Goal: Transaction & Acquisition: Download file/media

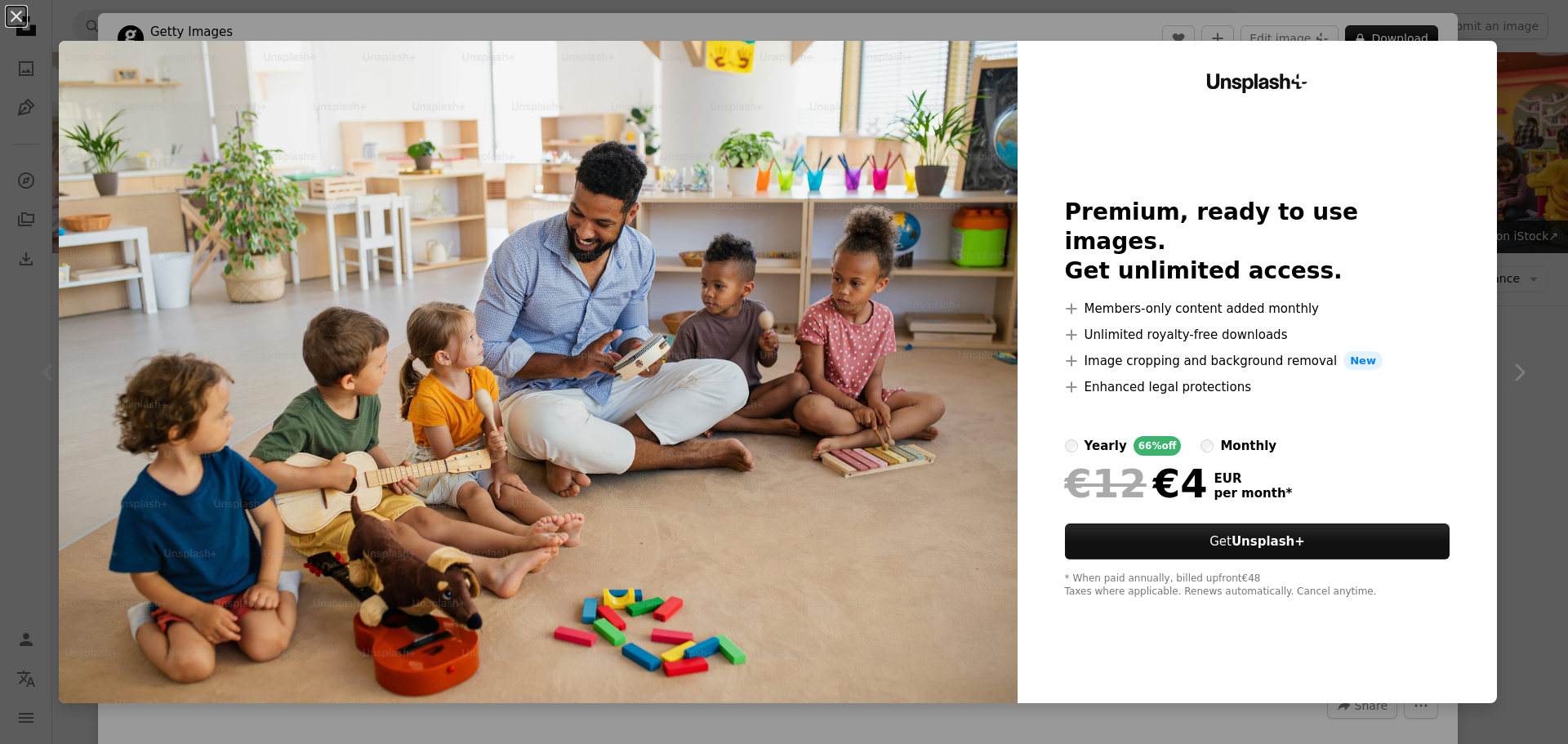
scroll to position [245, 0]
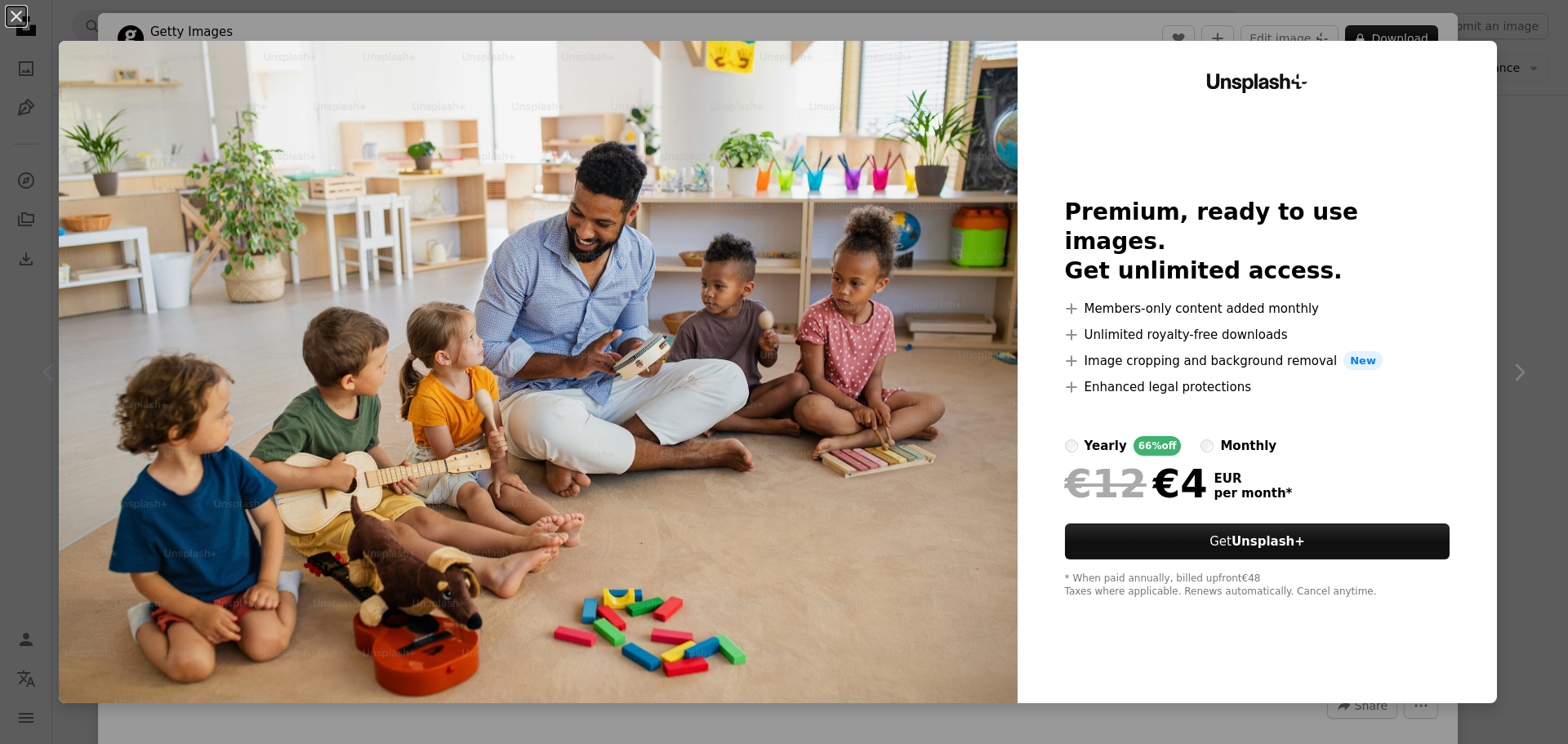
click at [1471, 18] on div "An X shape Unsplash+ Premium, ready to use images. Get unlimited access. A plus…" at bounding box center [784, 372] width 1568 height 744
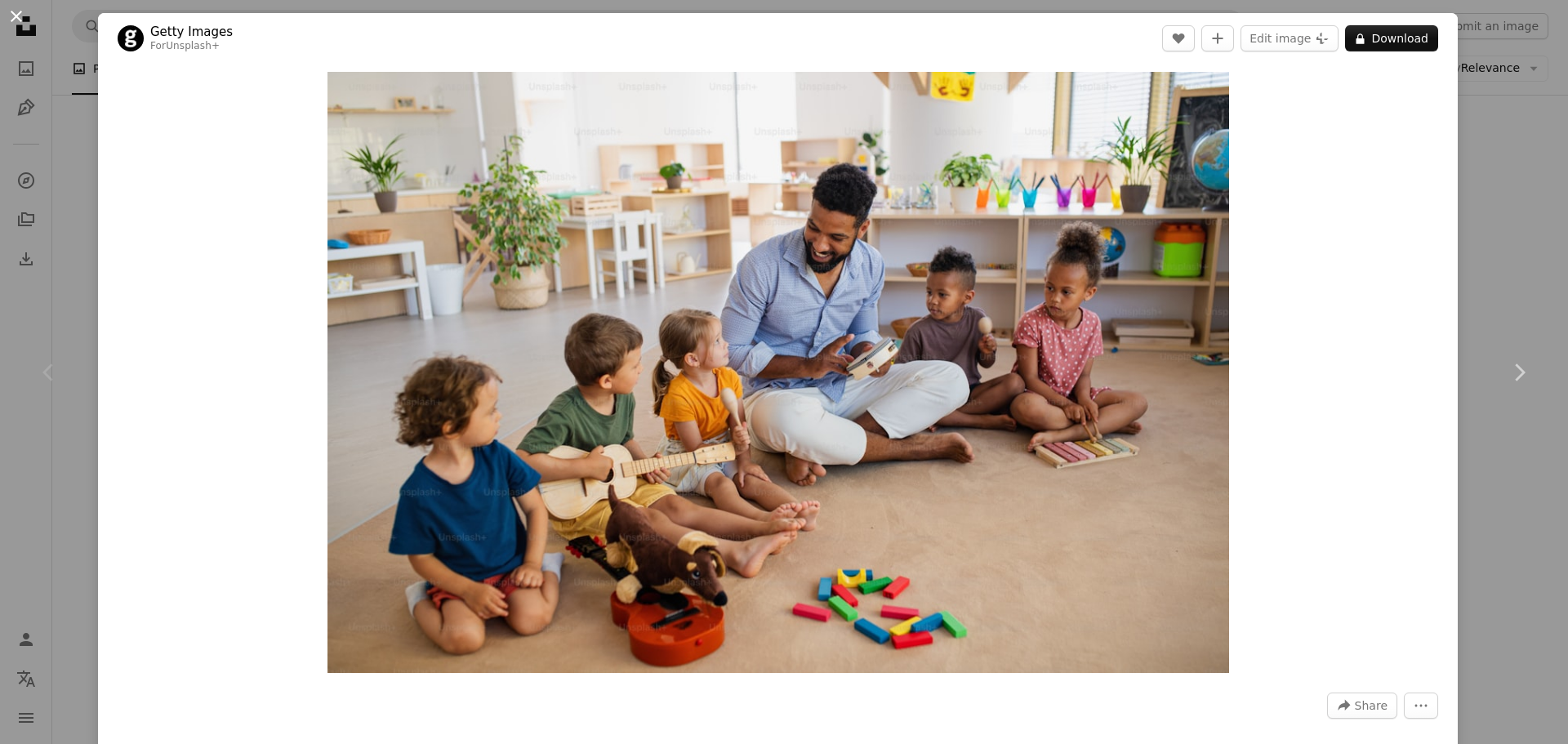
click at [11, 11] on button "An X shape" at bounding box center [16, 16] width 19 height 19
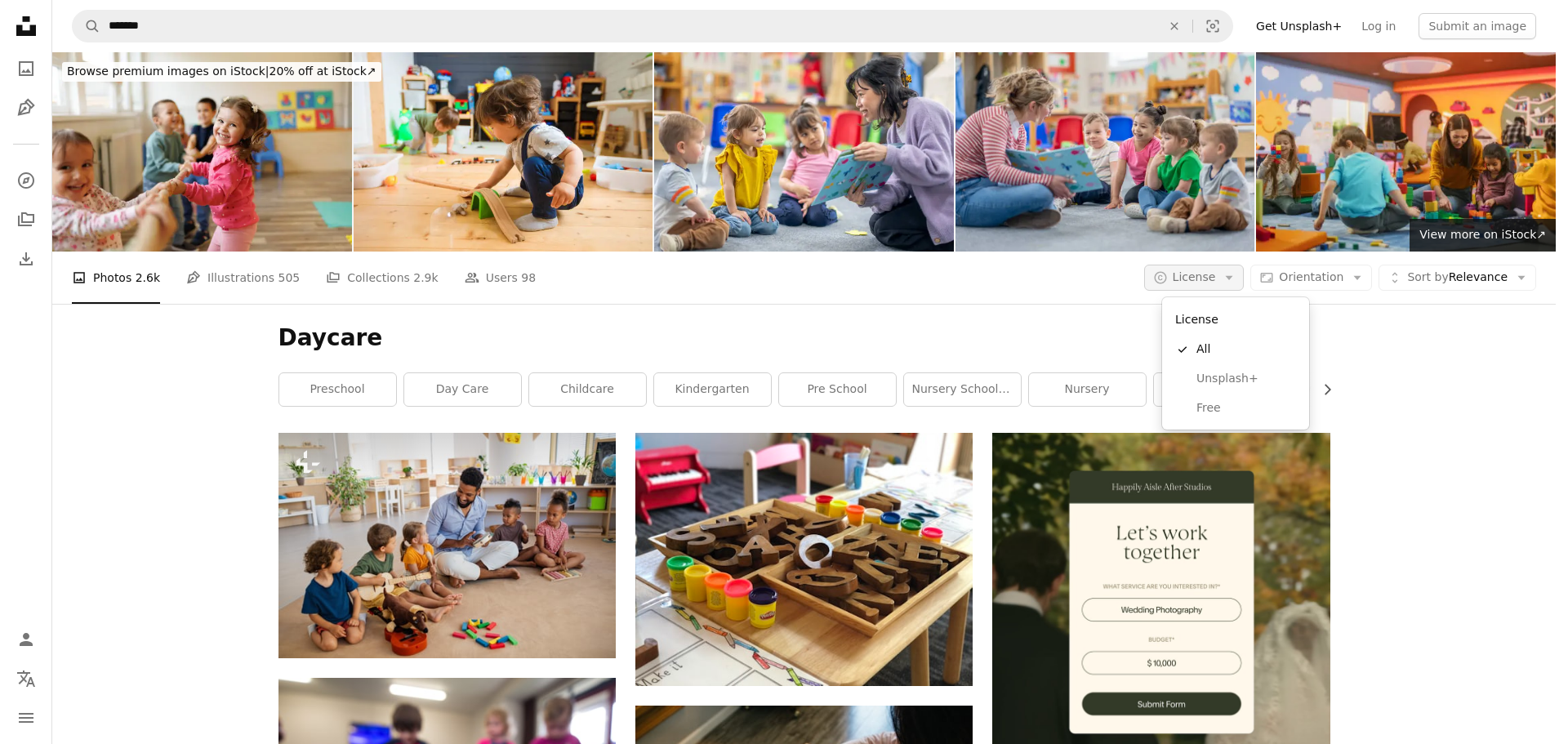
click at [1237, 280] on icon "Arrow down" at bounding box center [1230, 278] width 15 height 15
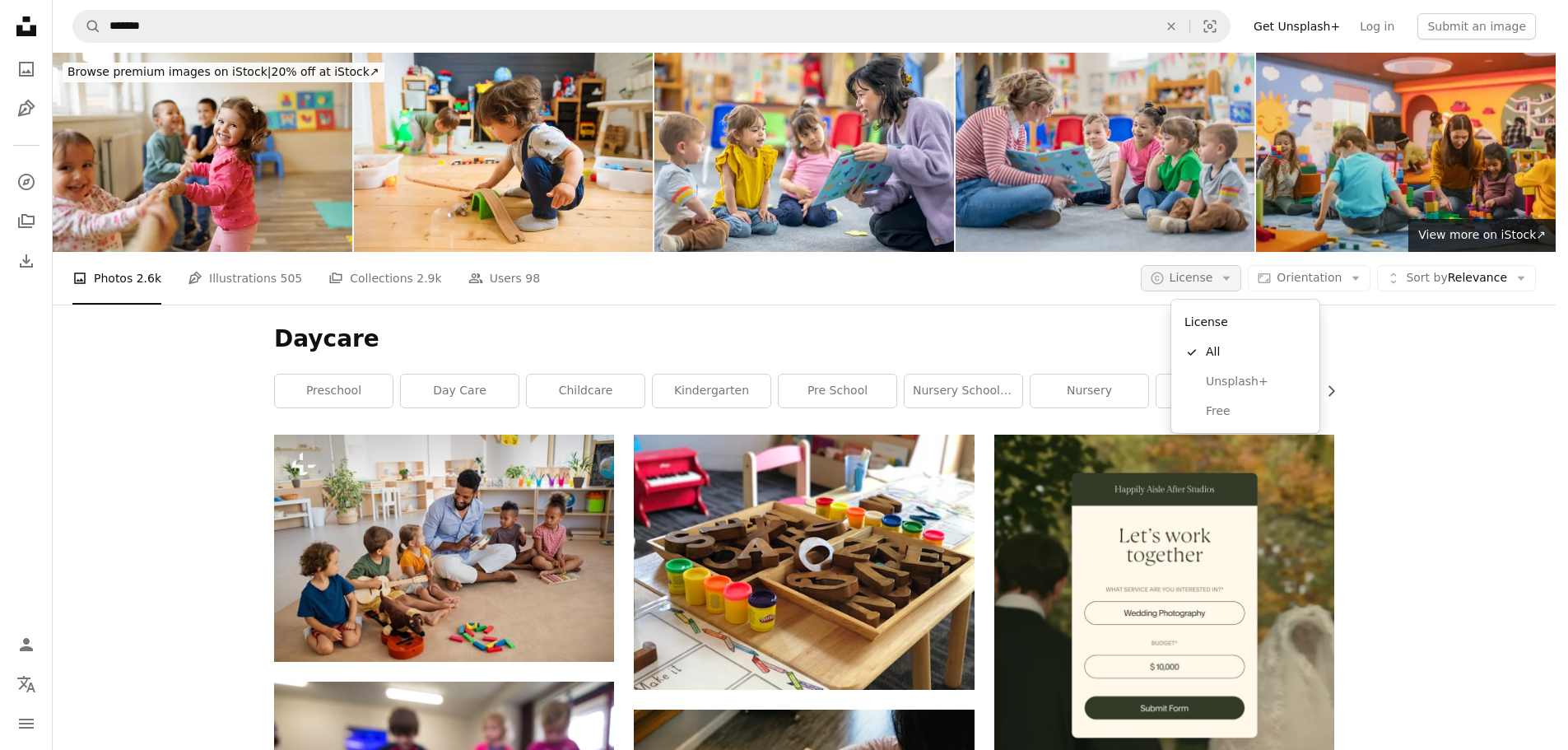
click at [1233, 282] on icon "Arrow down" at bounding box center [1226, 278] width 15 height 15
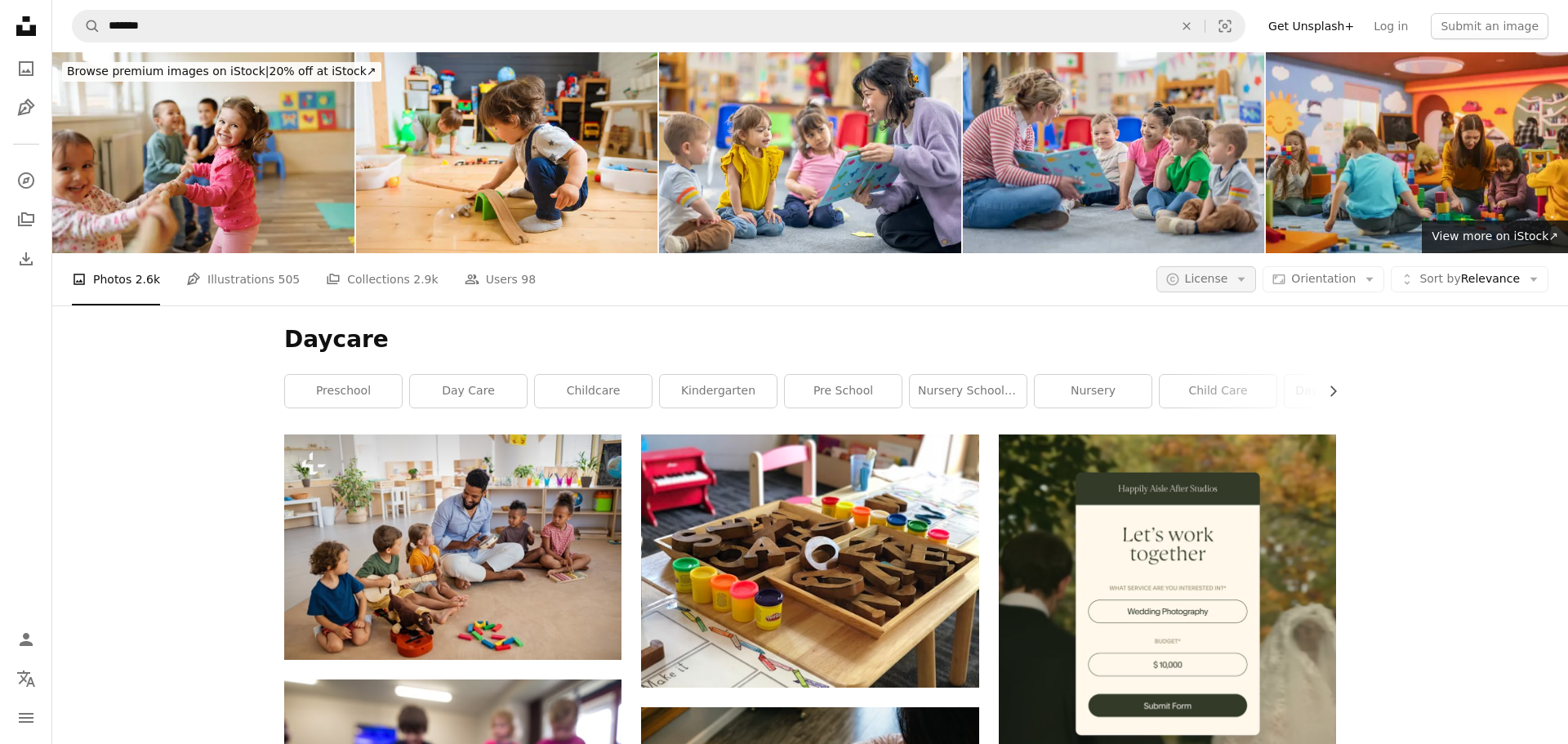
click at [1240, 280] on icon "Arrow down" at bounding box center [1242, 280] width 15 height 15
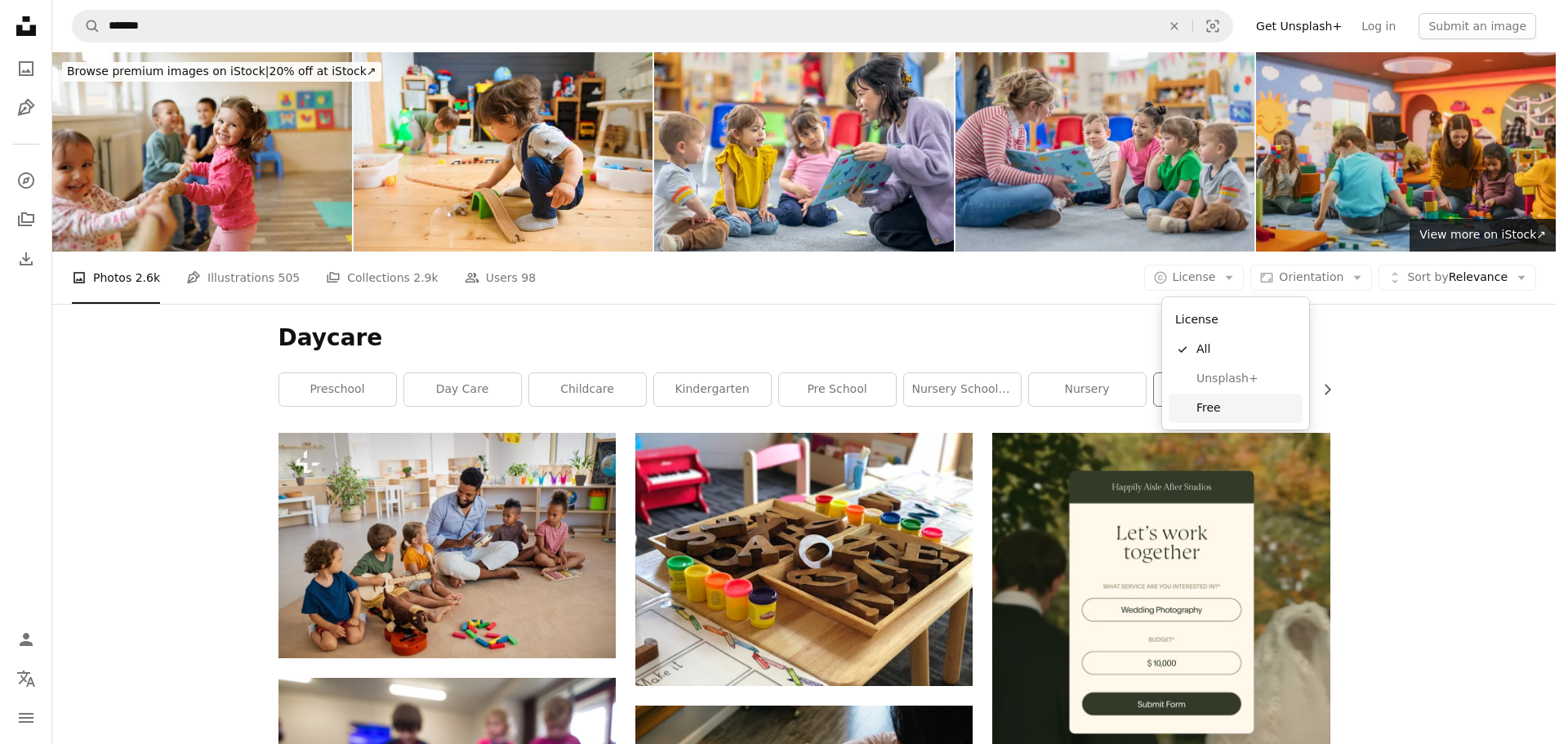
click at [1216, 406] on span "Free" at bounding box center [1246, 408] width 99 height 17
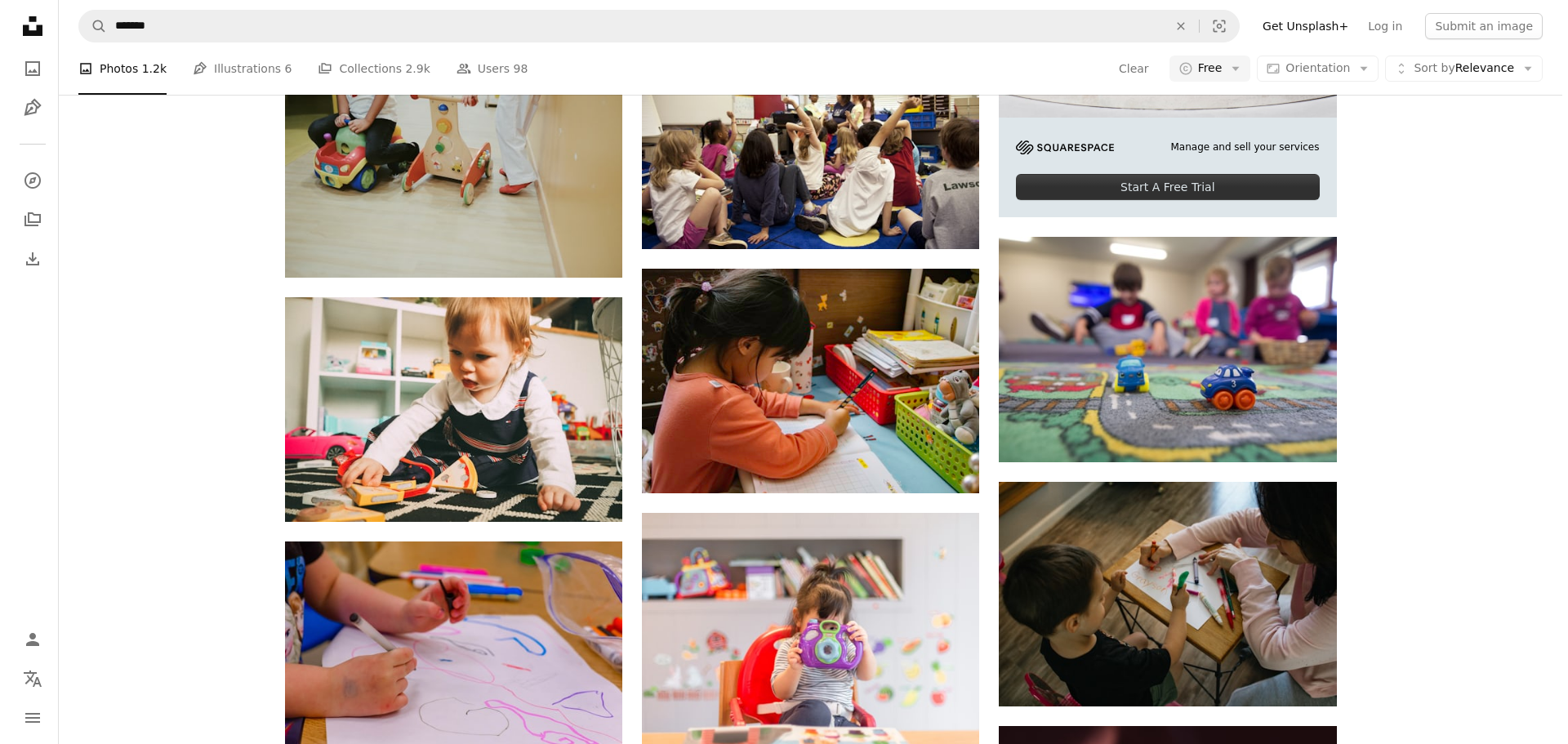
scroll to position [735, 0]
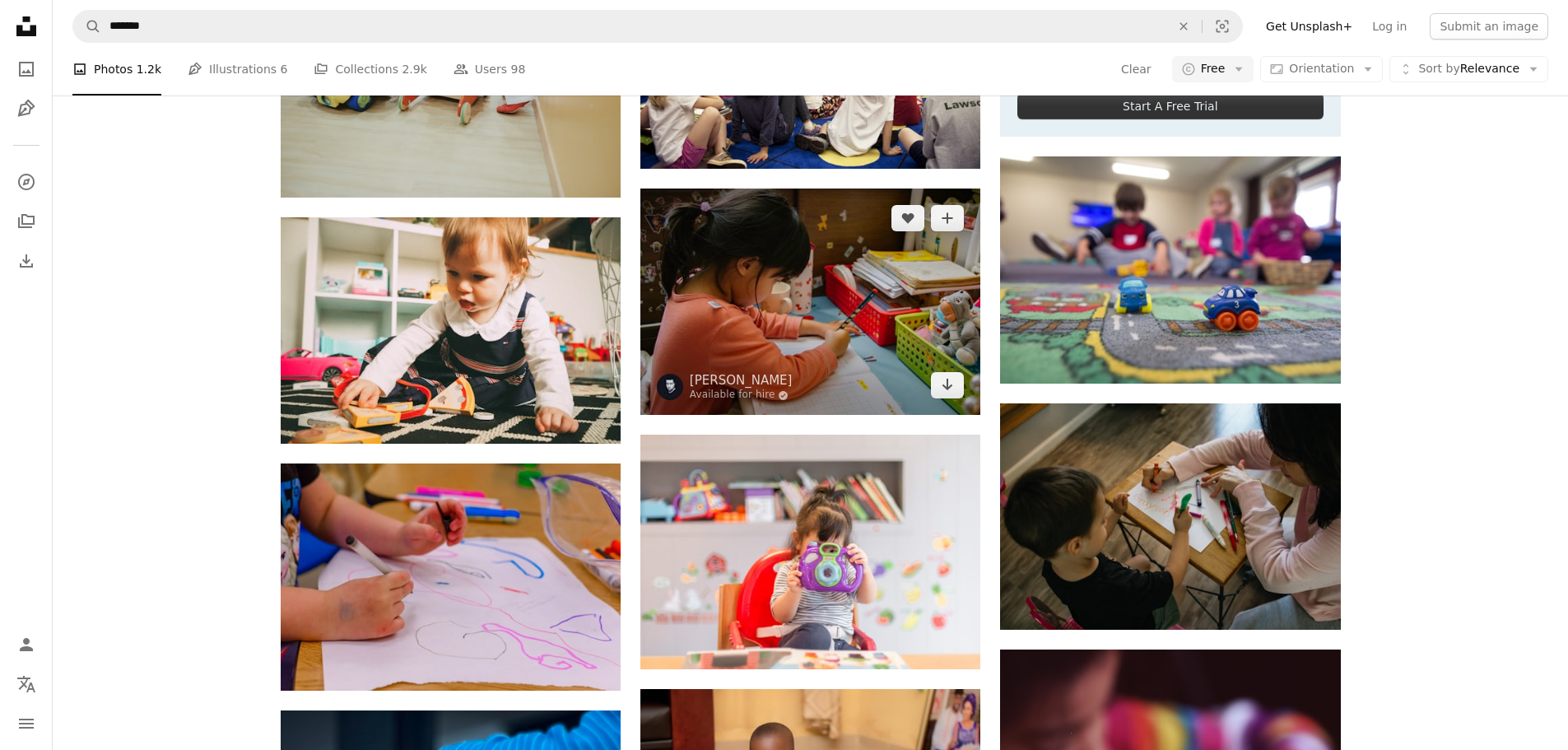
click at [870, 246] on img at bounding box center [810, 301] width 340 height 226
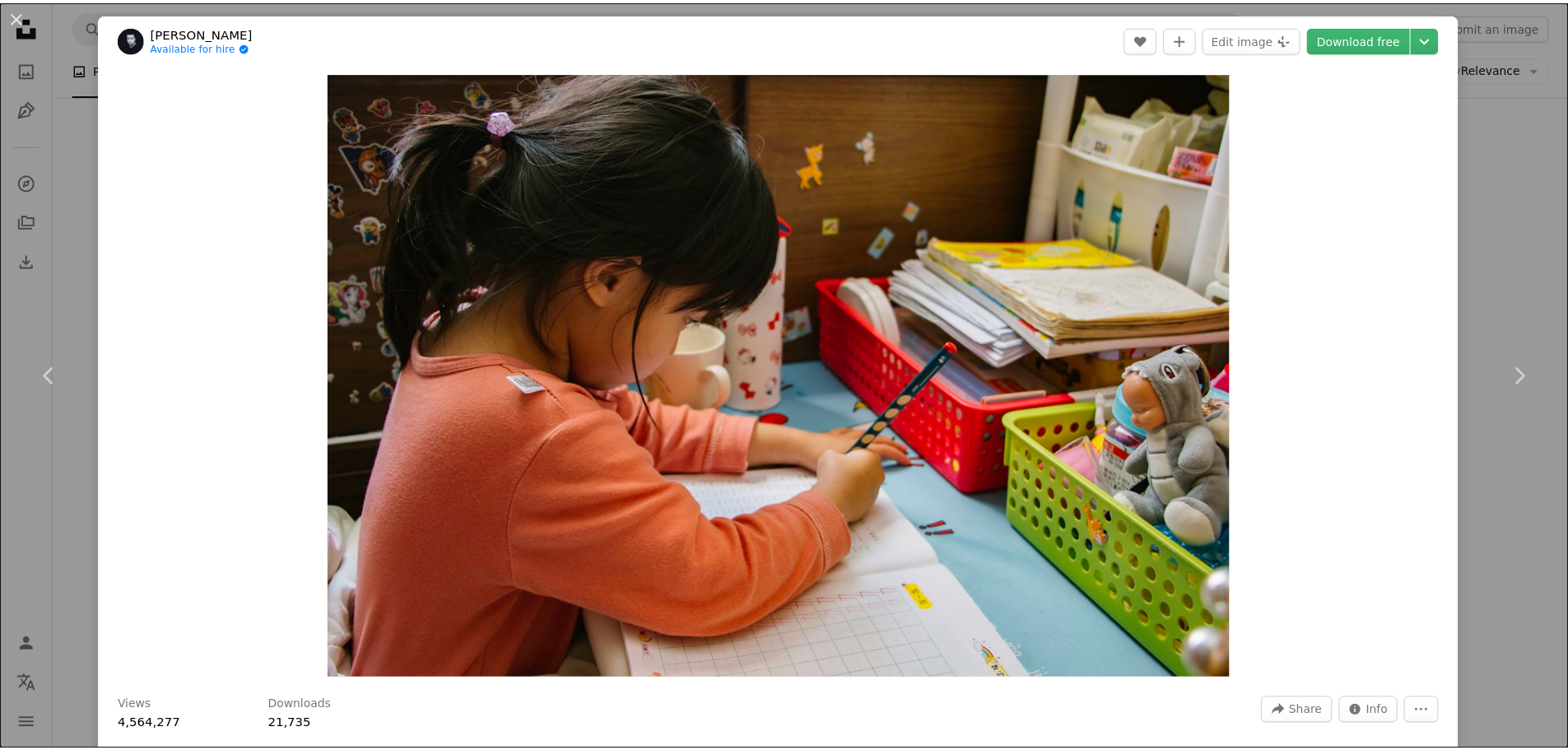
scroll to position [247, 0]
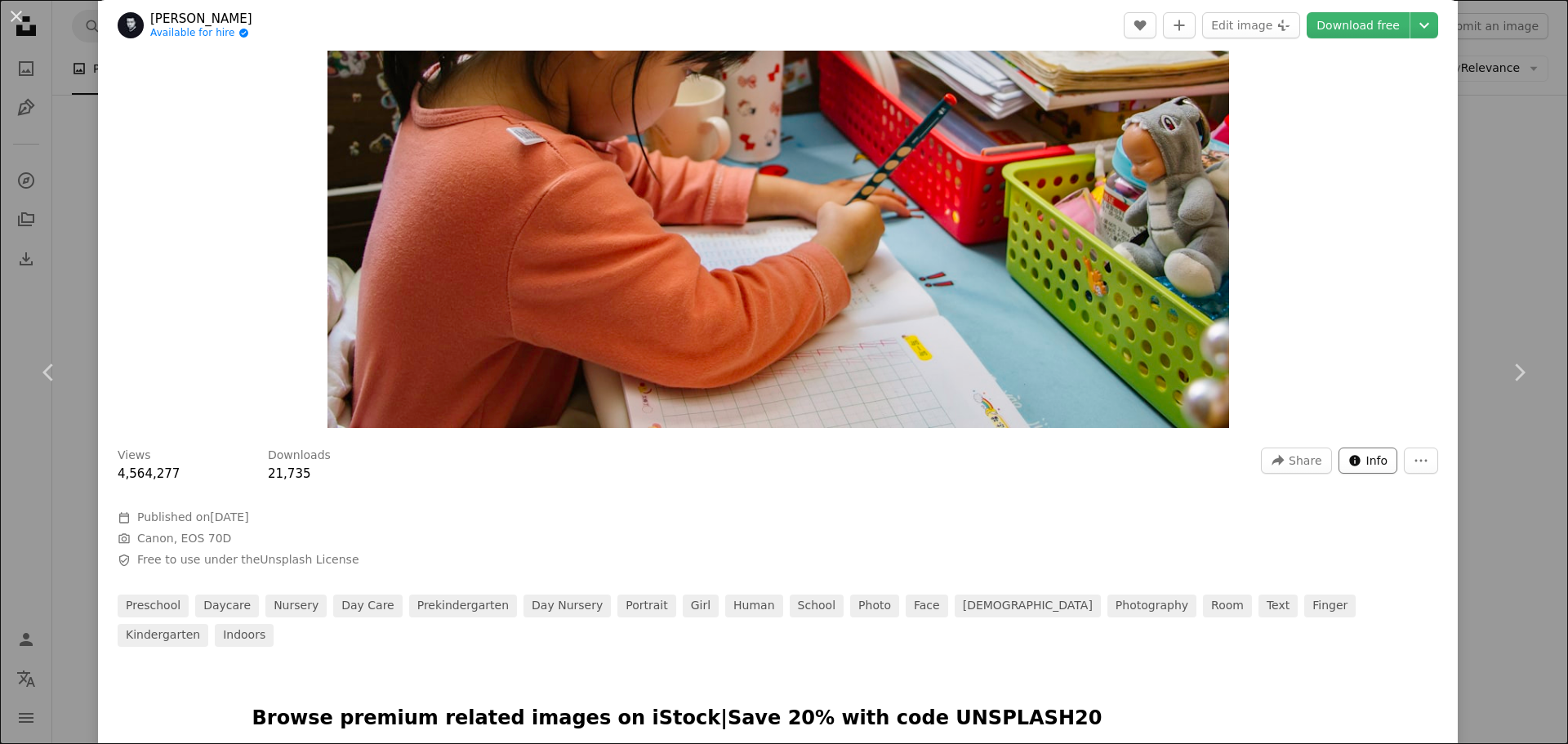
click at [1368, 453] on span "Info" at bounding box center [1378, 461] width 22 height 25
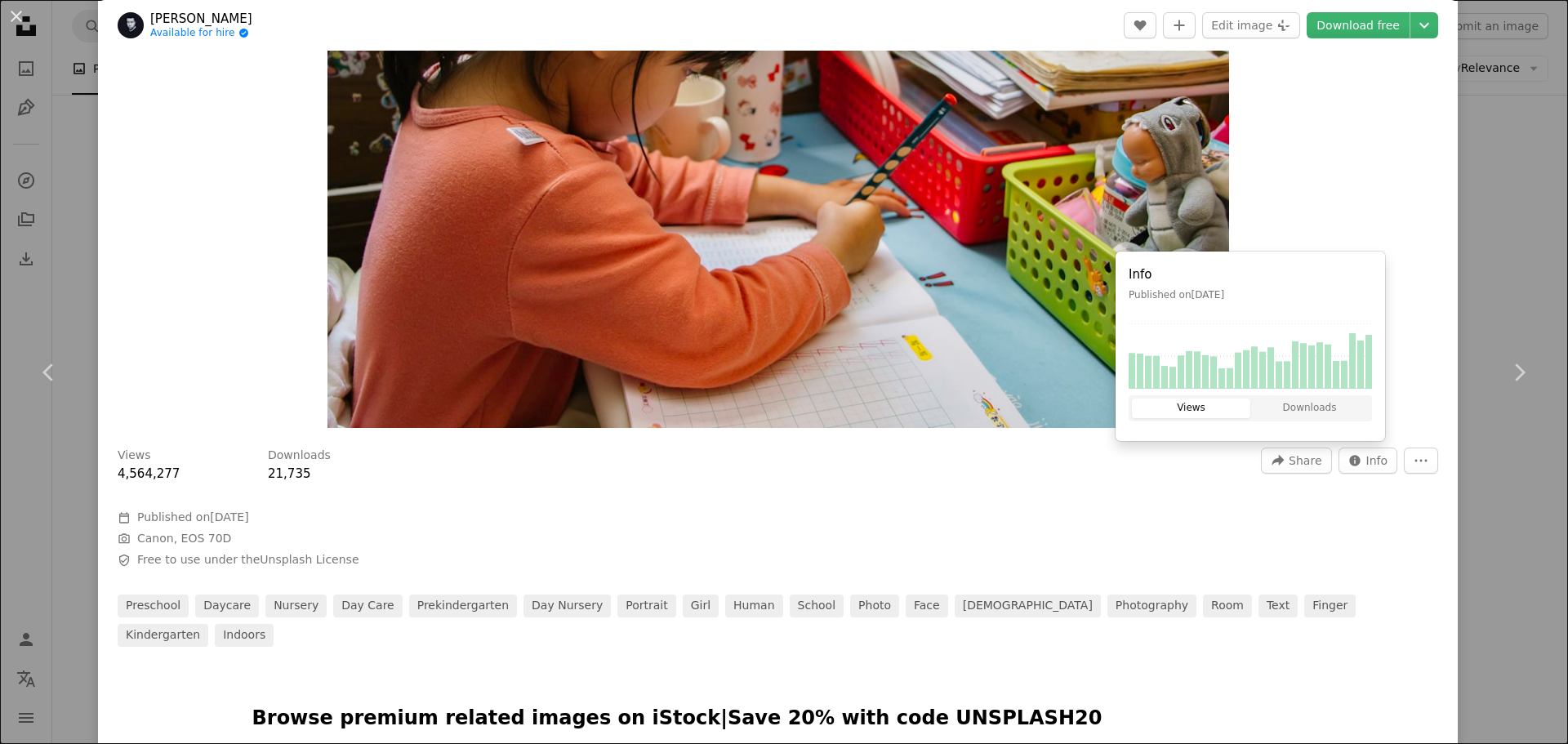
click at [1400, 326] on div "Zoom in" at bounding box center [778, 128] width 1360 height 618
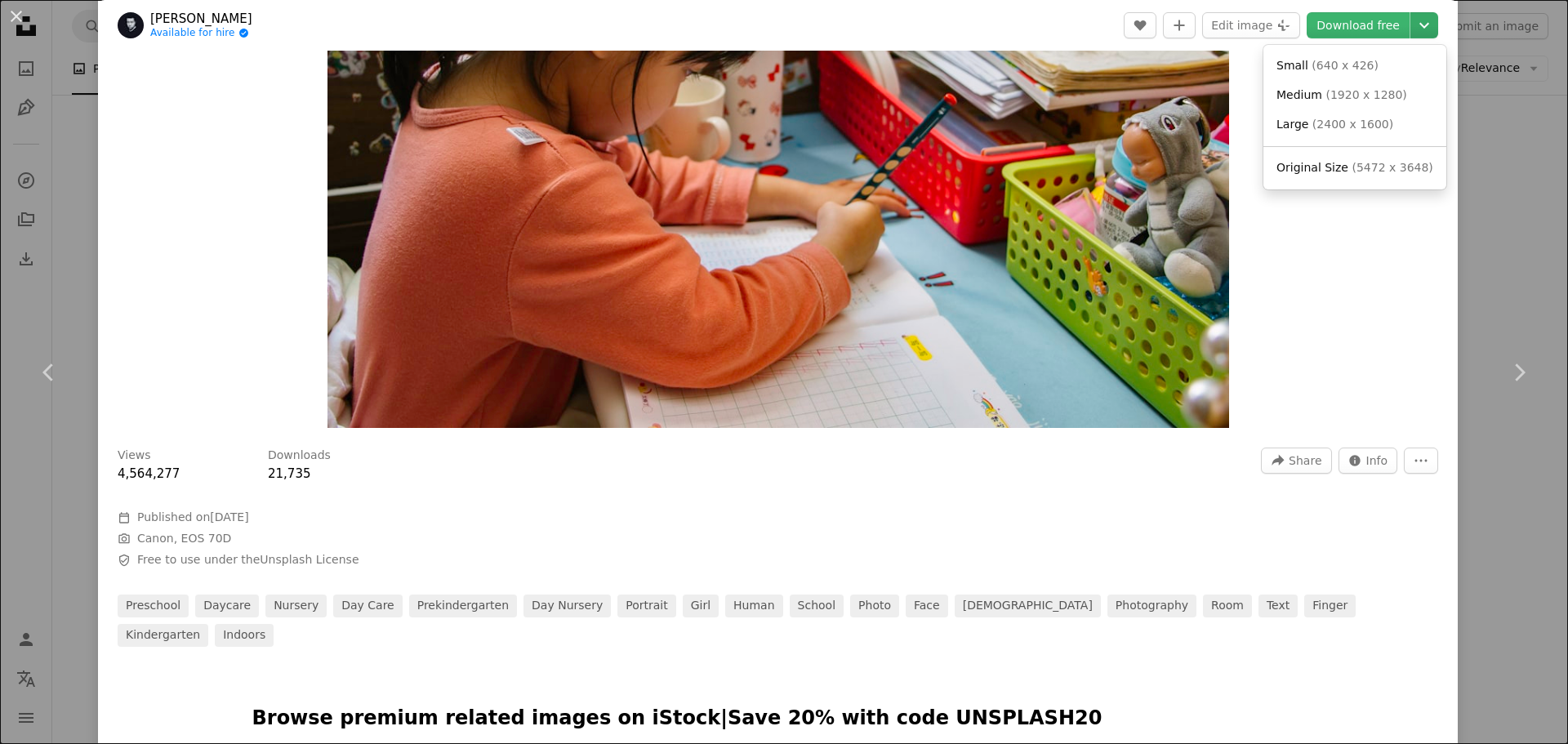
click at [1416, 33] on icon "Chevron down" at bounding box center [1425, 25] width 26 height 19
click at [1368, 91] on span "( 1920 x 1280 )" at bounding box center [1367, 95] width 81 height 13
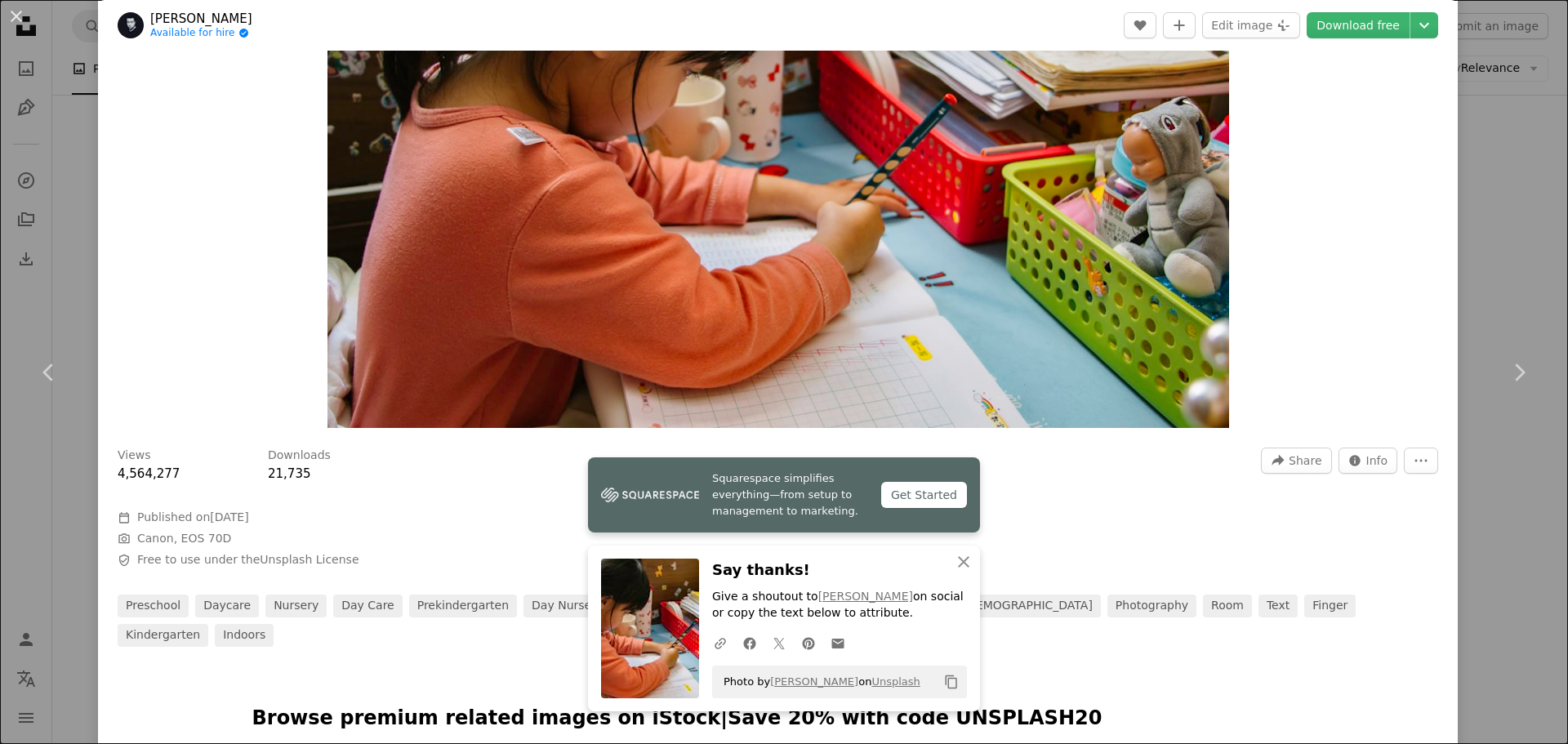
click at [19, 12] on button "An X shape" at bounding box center [16, 16] width 19 height 19
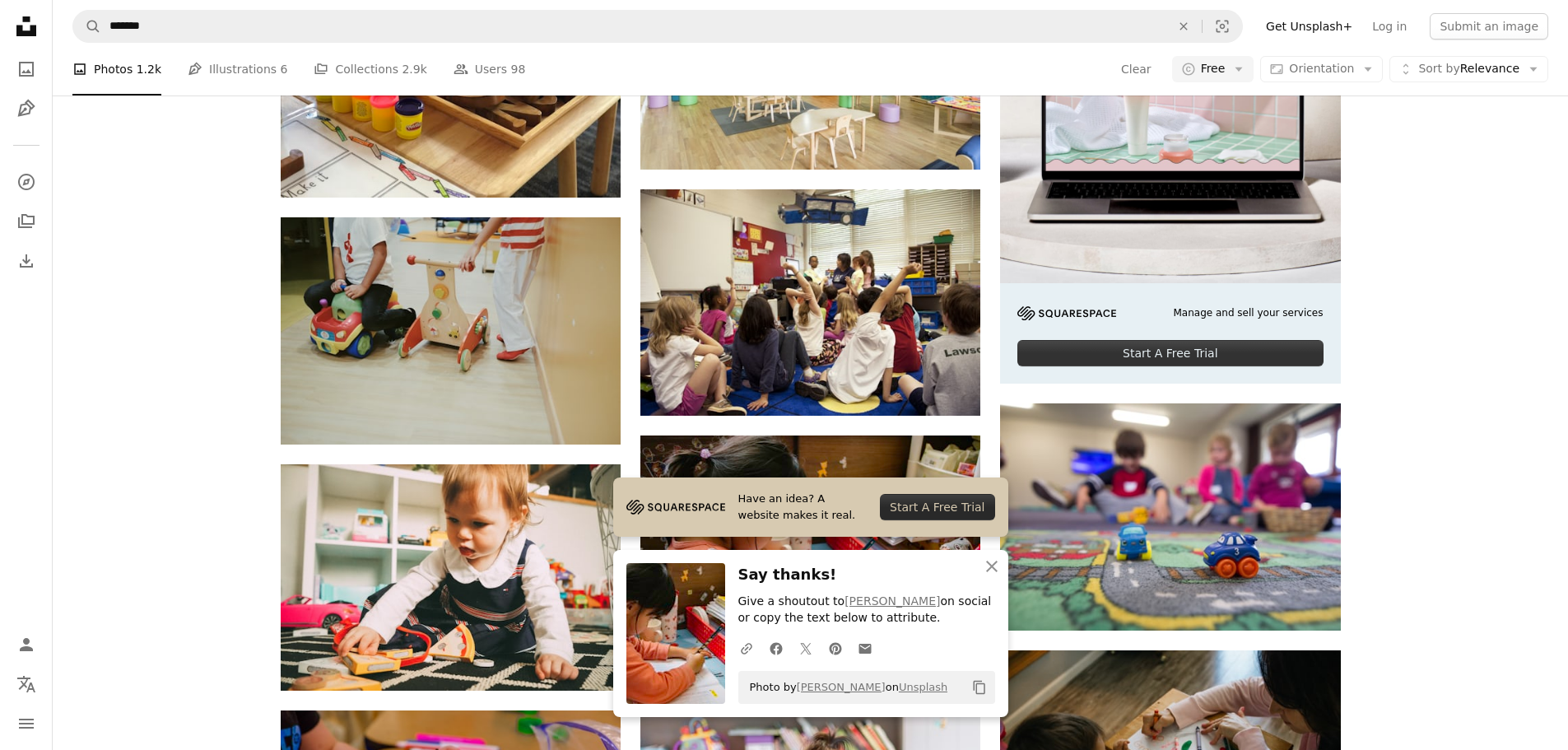
scroll to position [247, 0]
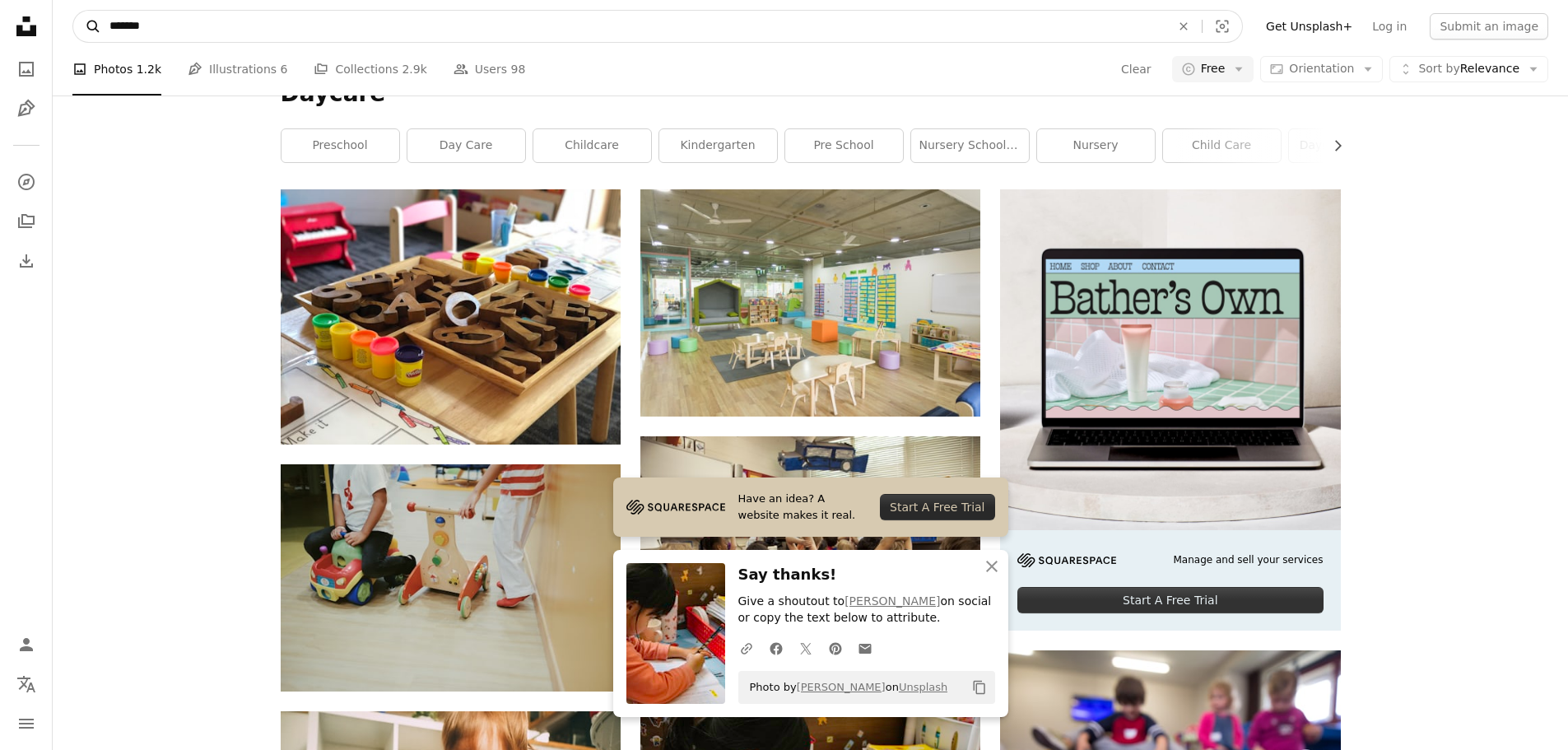
drag, startPoint x: 398, startPoint y: 31, endPoint x: 90, endPoint y: 30, distance: 308.0
click at [90, 30] on form "A magnifying glass ******* An X shape Visual search" at bounding box center [657, 27] width 1170 height 33
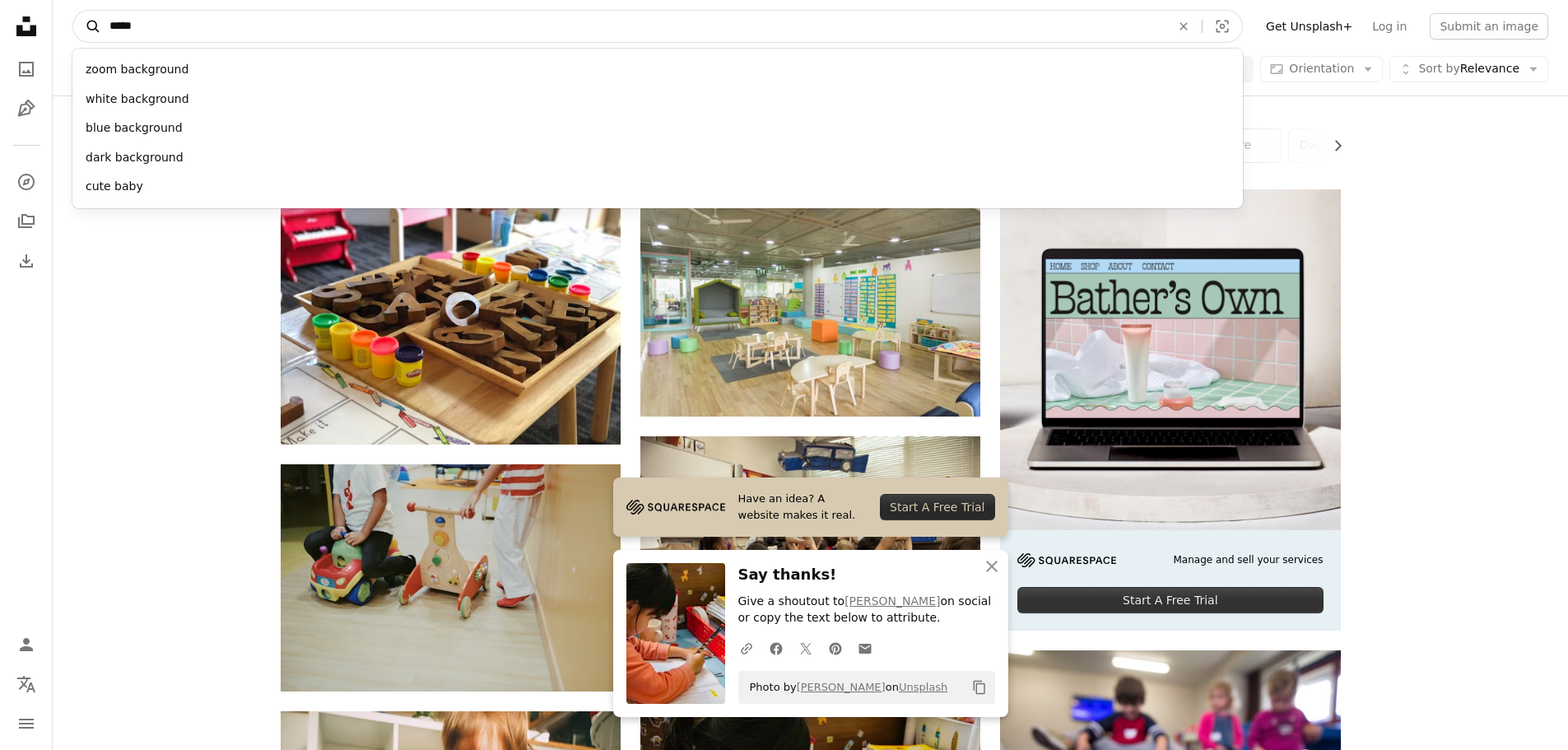
type input "******"
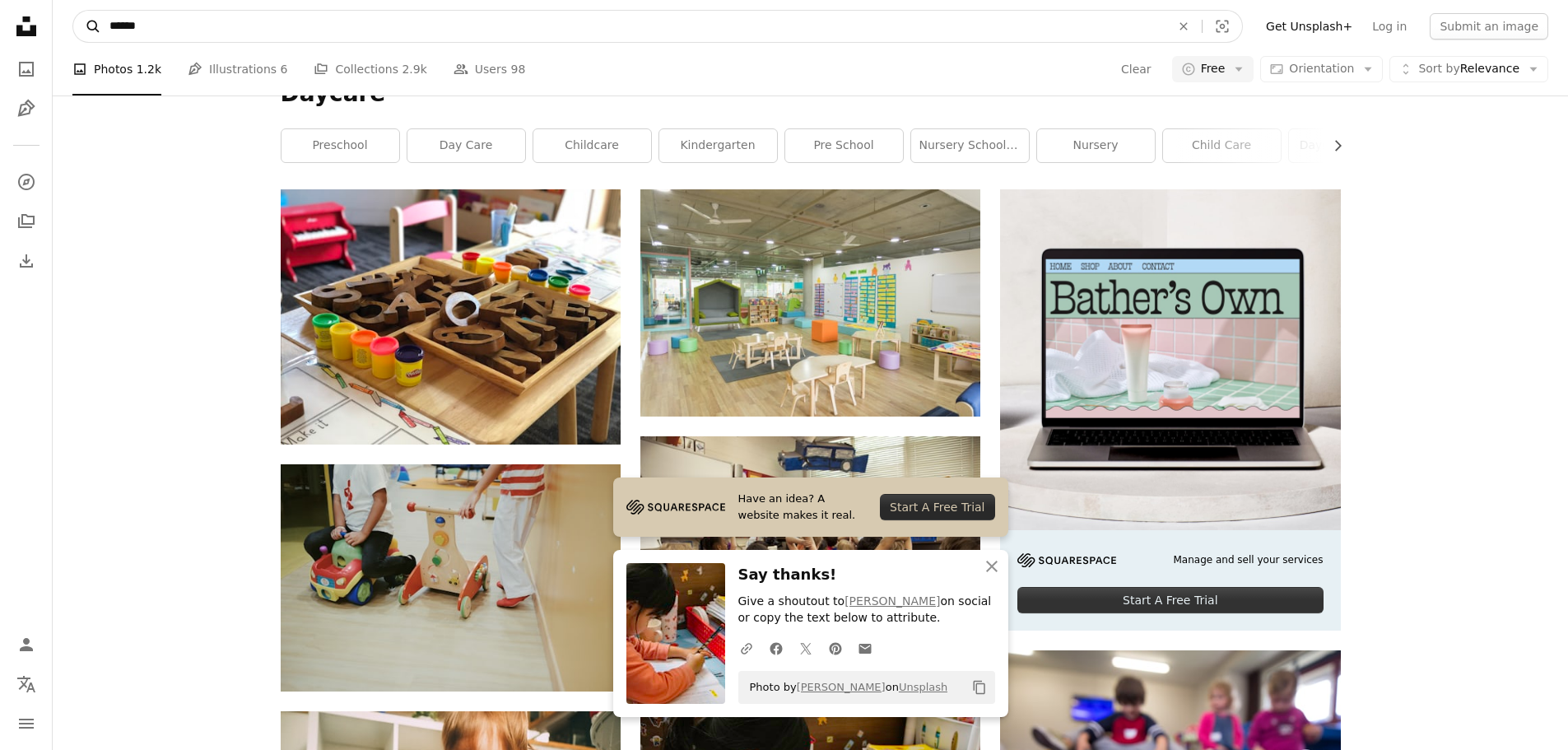
click button "A magnifying glass" at bounding box center [87, 27] width 28 height 32
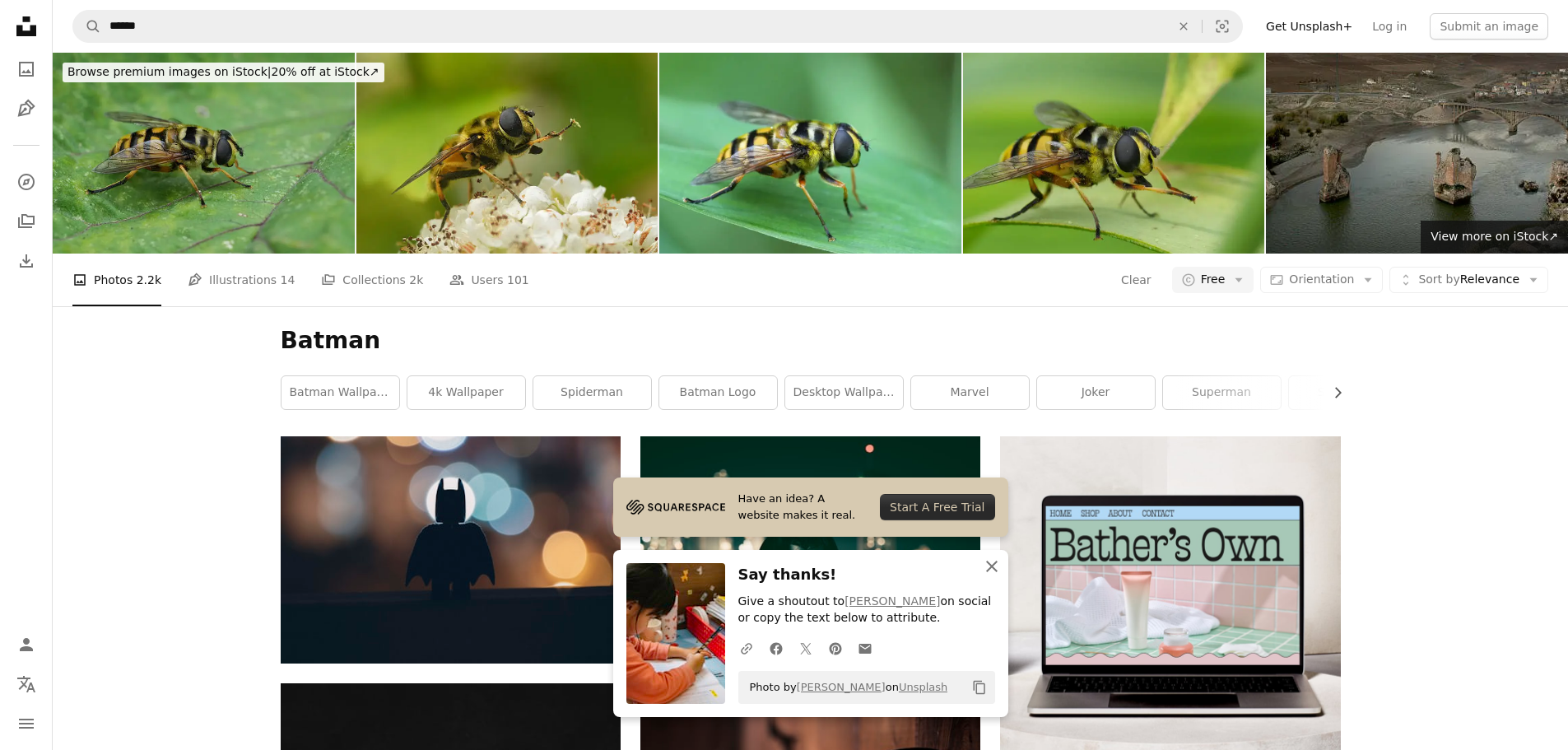
click at [996, 561] on icon "button" at bounding box center [992, 566] width 11 height 11
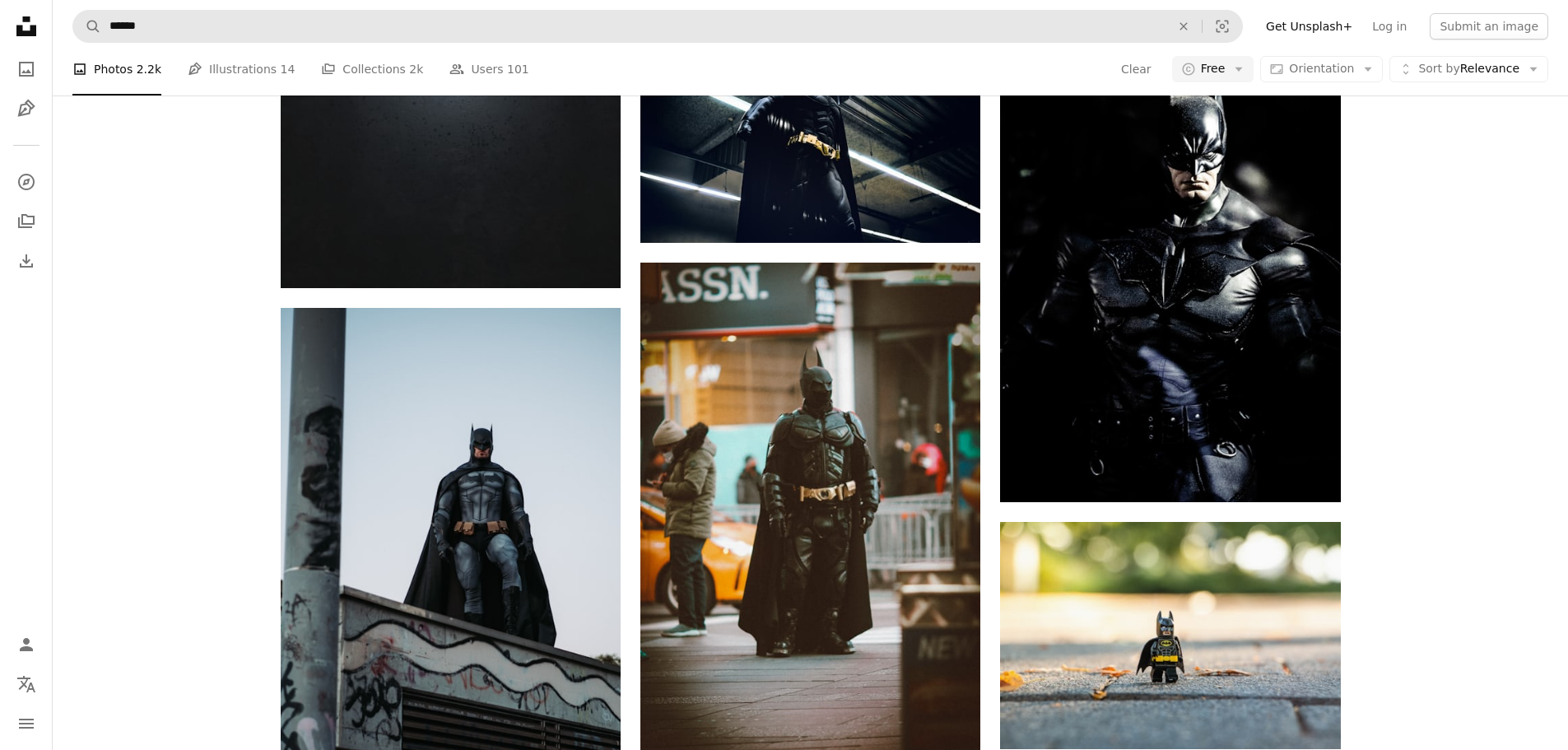
scroll to position [823, 0]
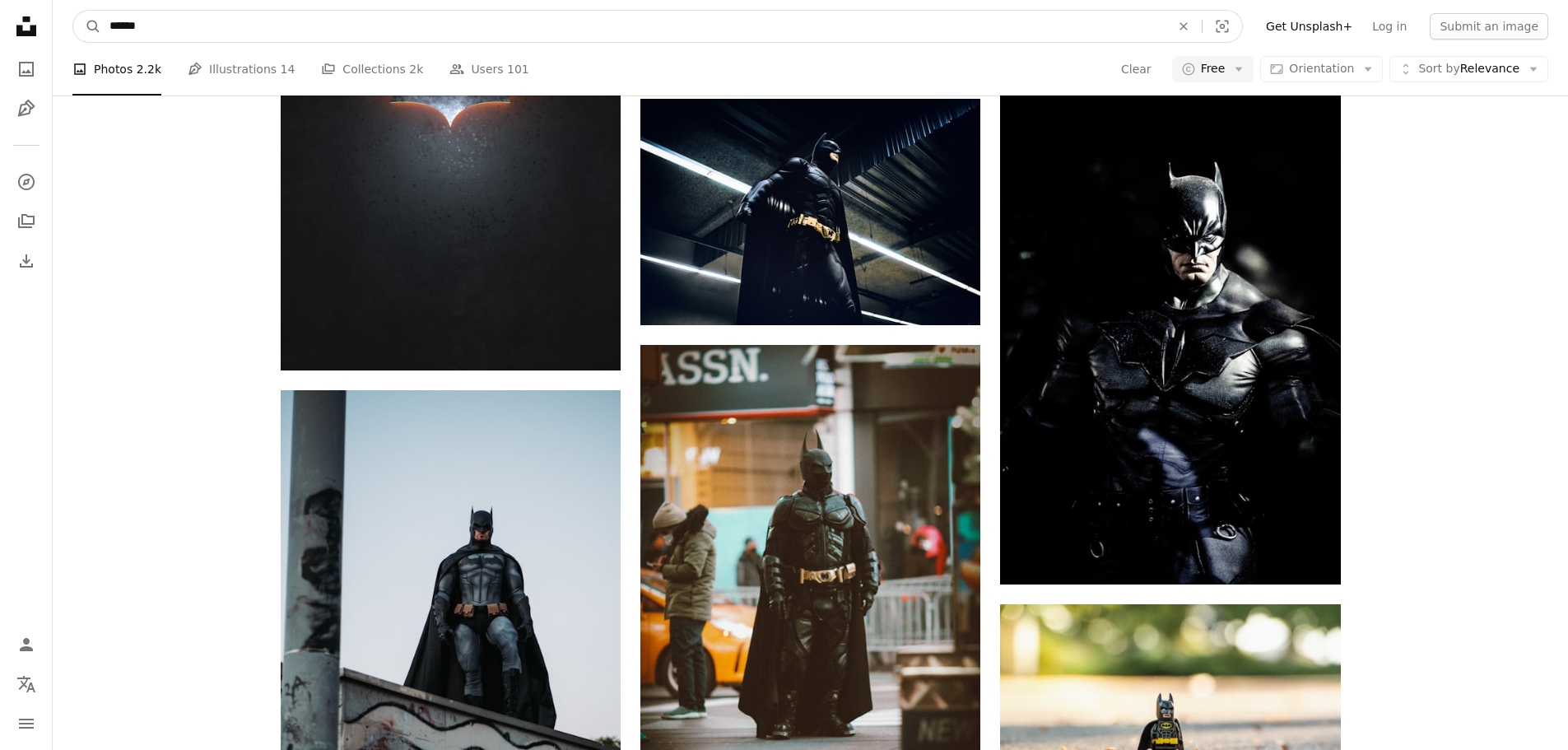
drag, startPoint x: 183, startPoint y: 32, endPoint x: 103, endPoint y: 32, distance: 80.0
click at [103, 32] on input "******" at bounding box center [633, 27] width 1064 height 32
type input "****"
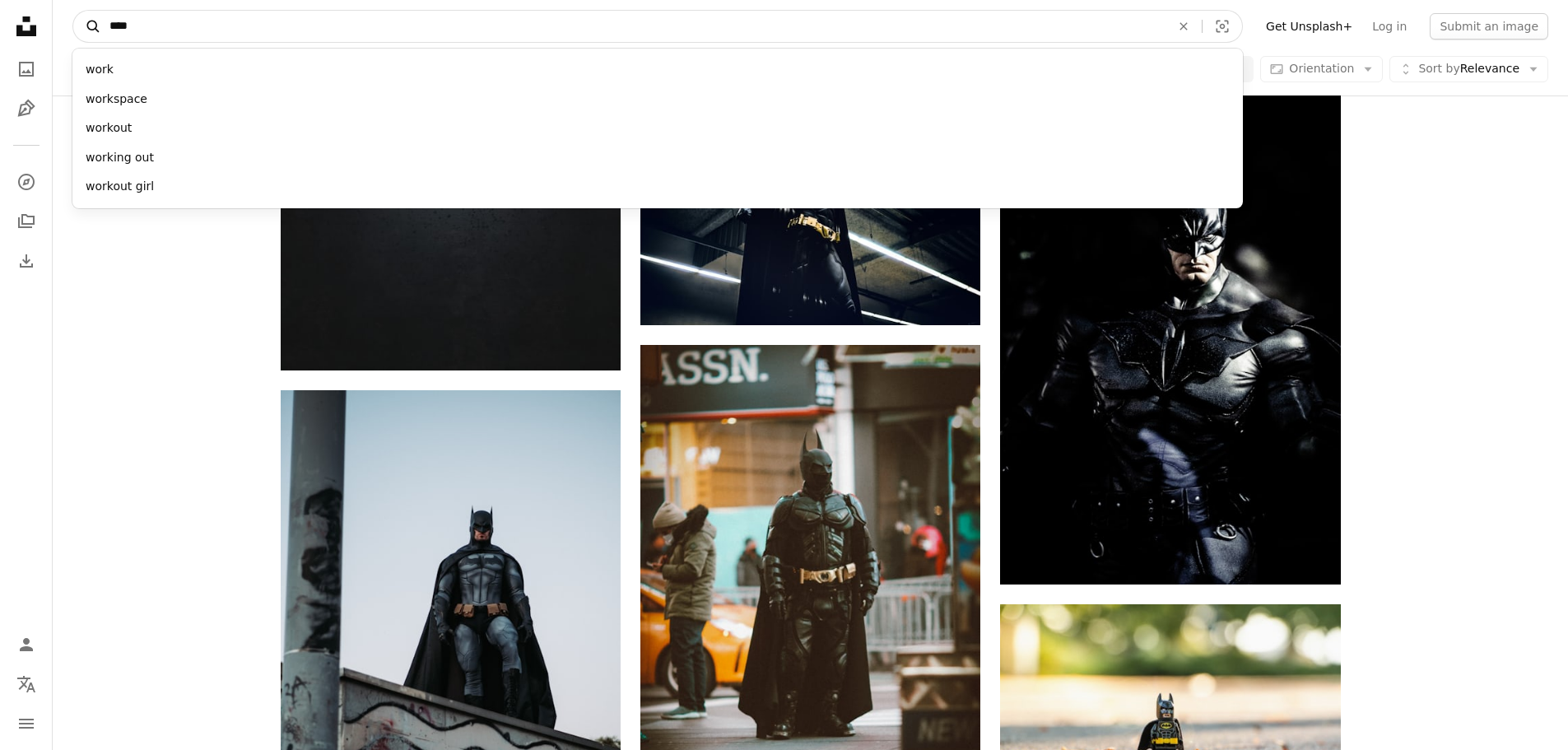
click button "A magnifying glass" at bounding box center [87, 27] width 28 height 32
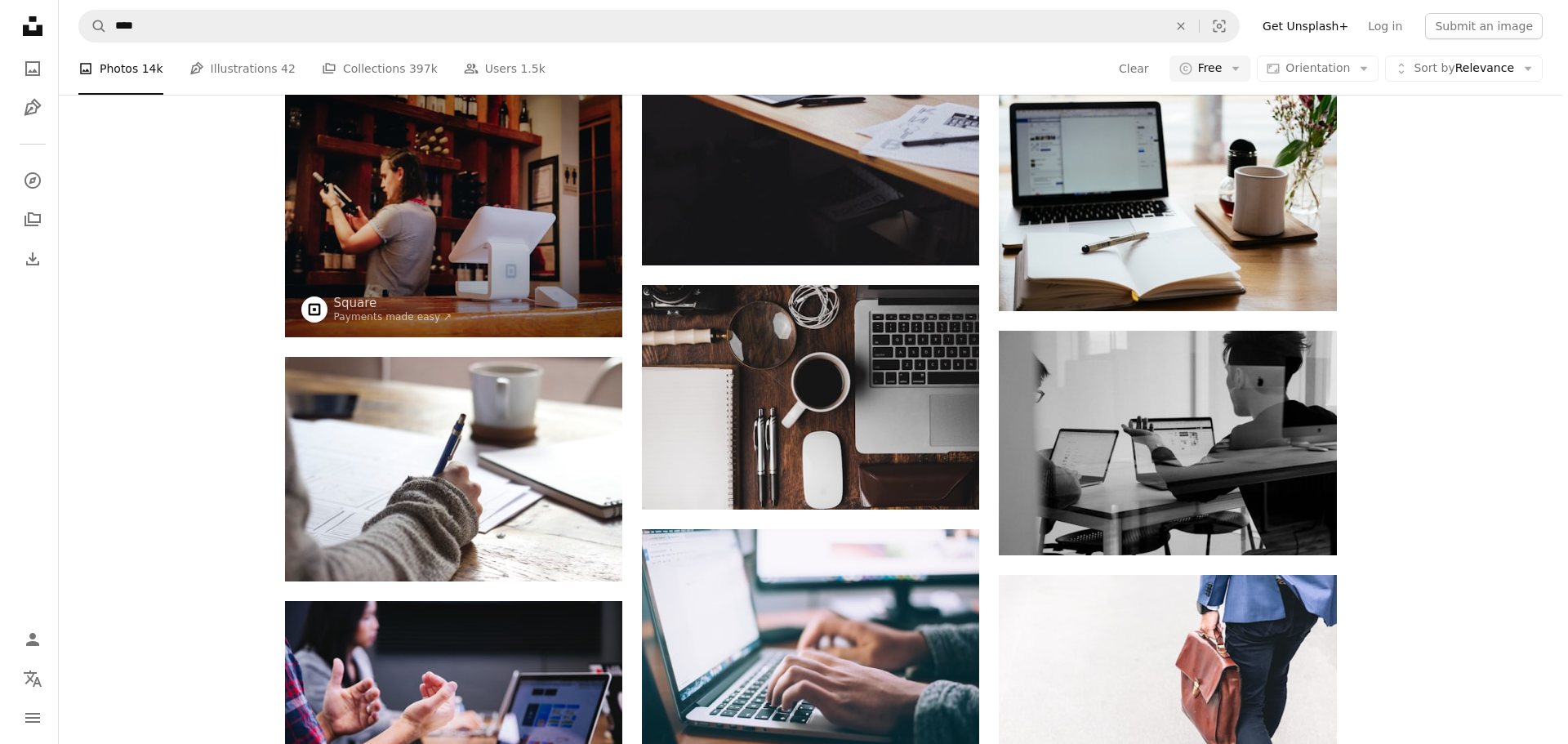
scroll to position [899, 0]
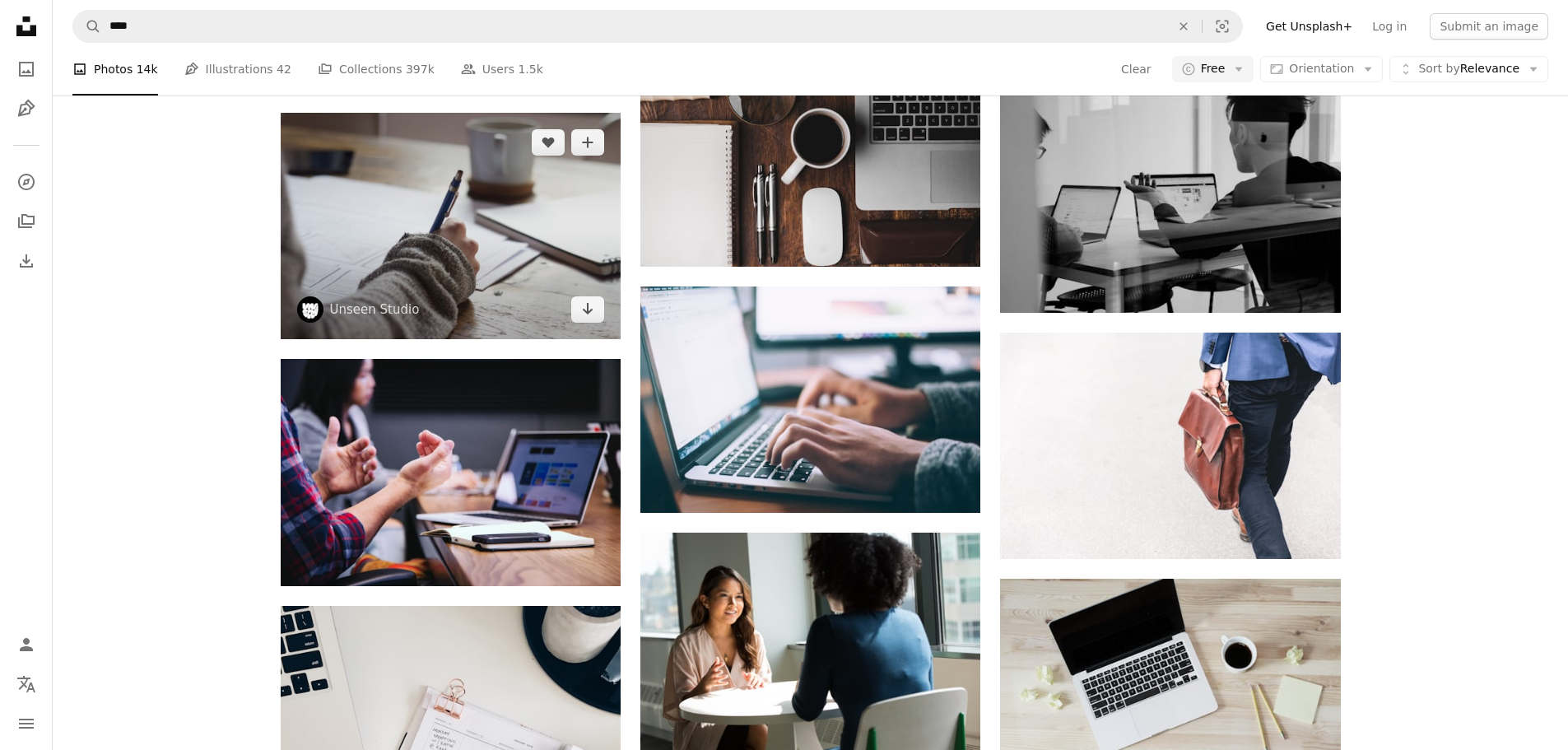
click at [463, 217] on img at bounding box center [450, 226] width 340 height 226
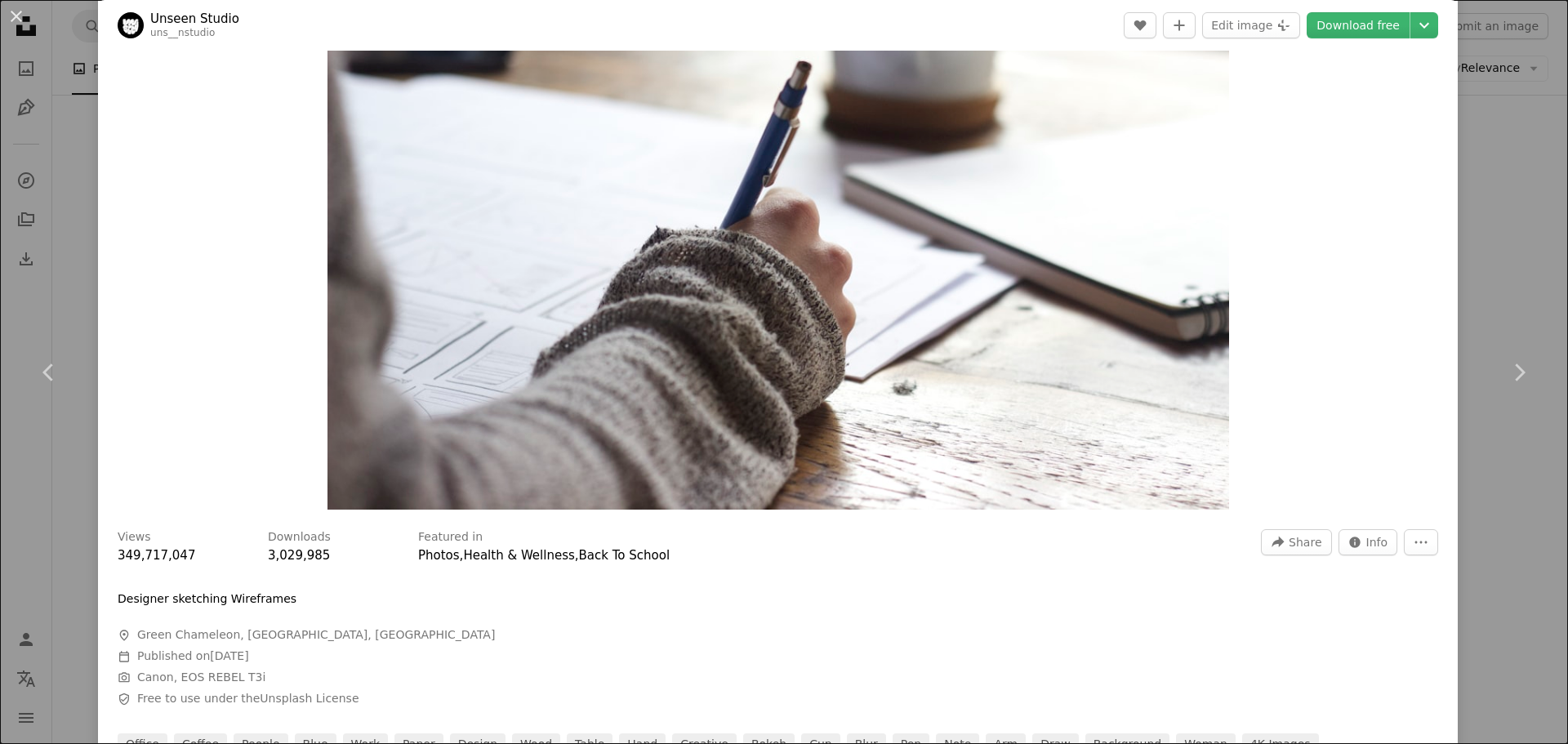
scroll to position [245, 0]
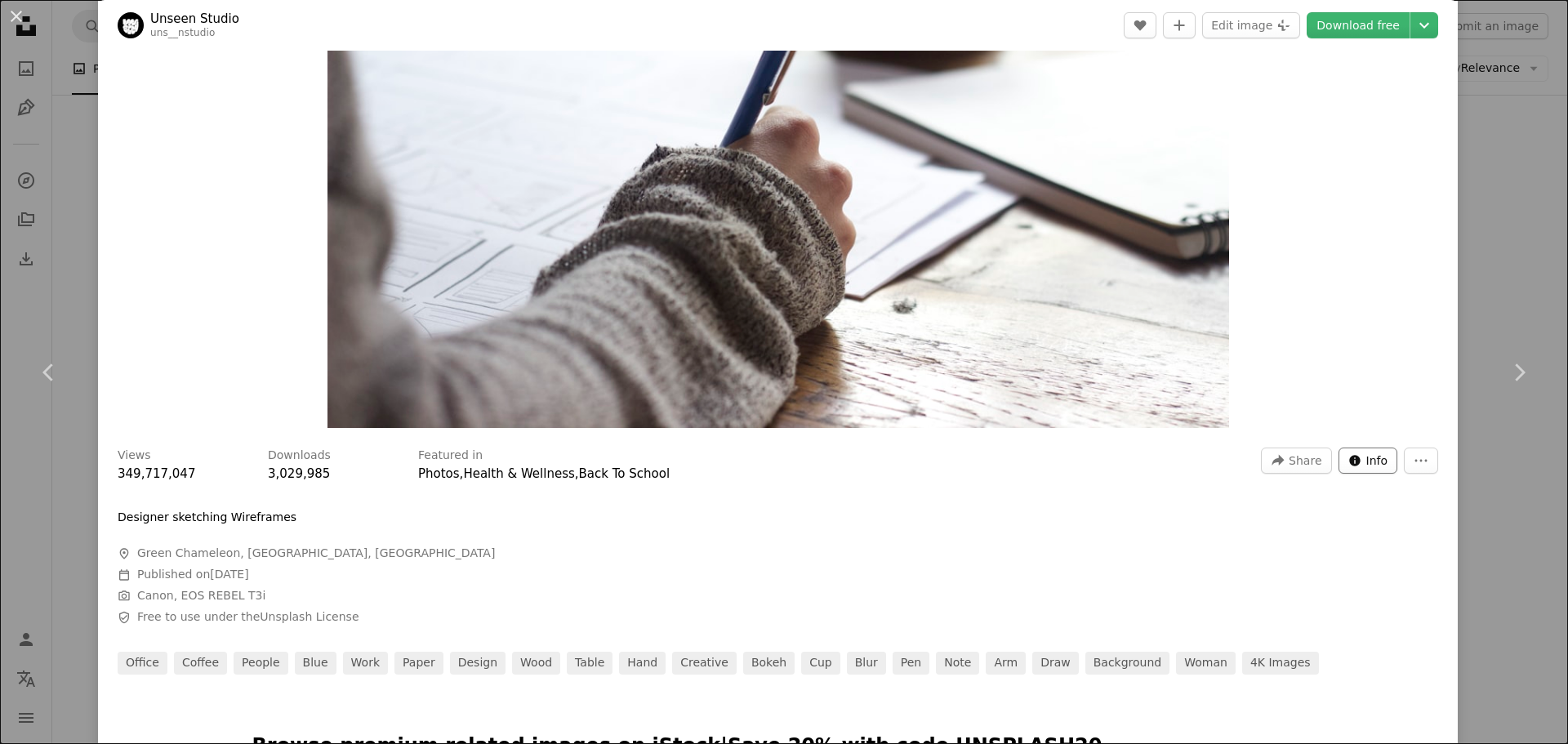
click at [1374, 458] on span "Info" at bounding box center [1378, 461] width 22 height 25
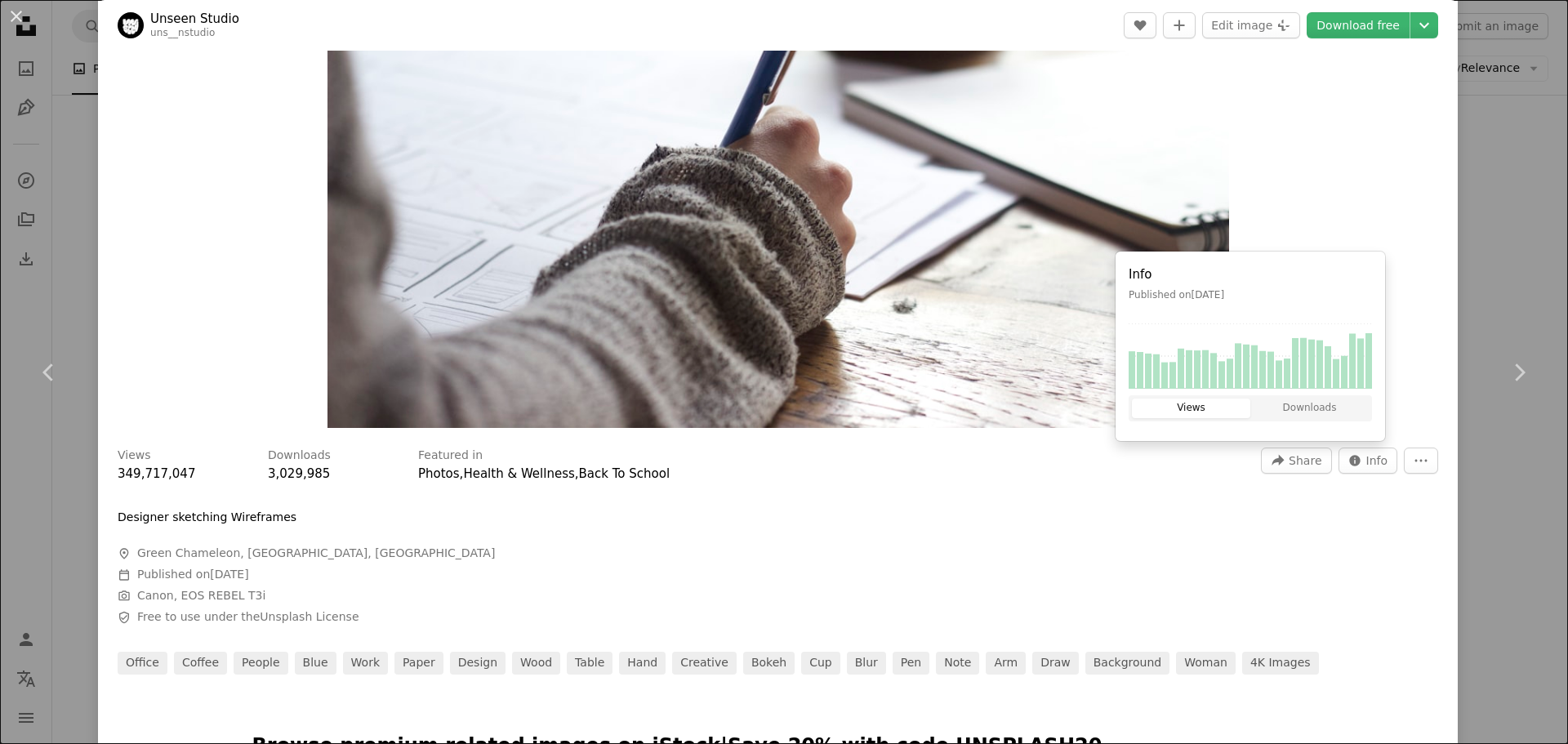
click at [1320, 163] on div "Zoom in" at bounding box center [778, 128] width 1360 height 618
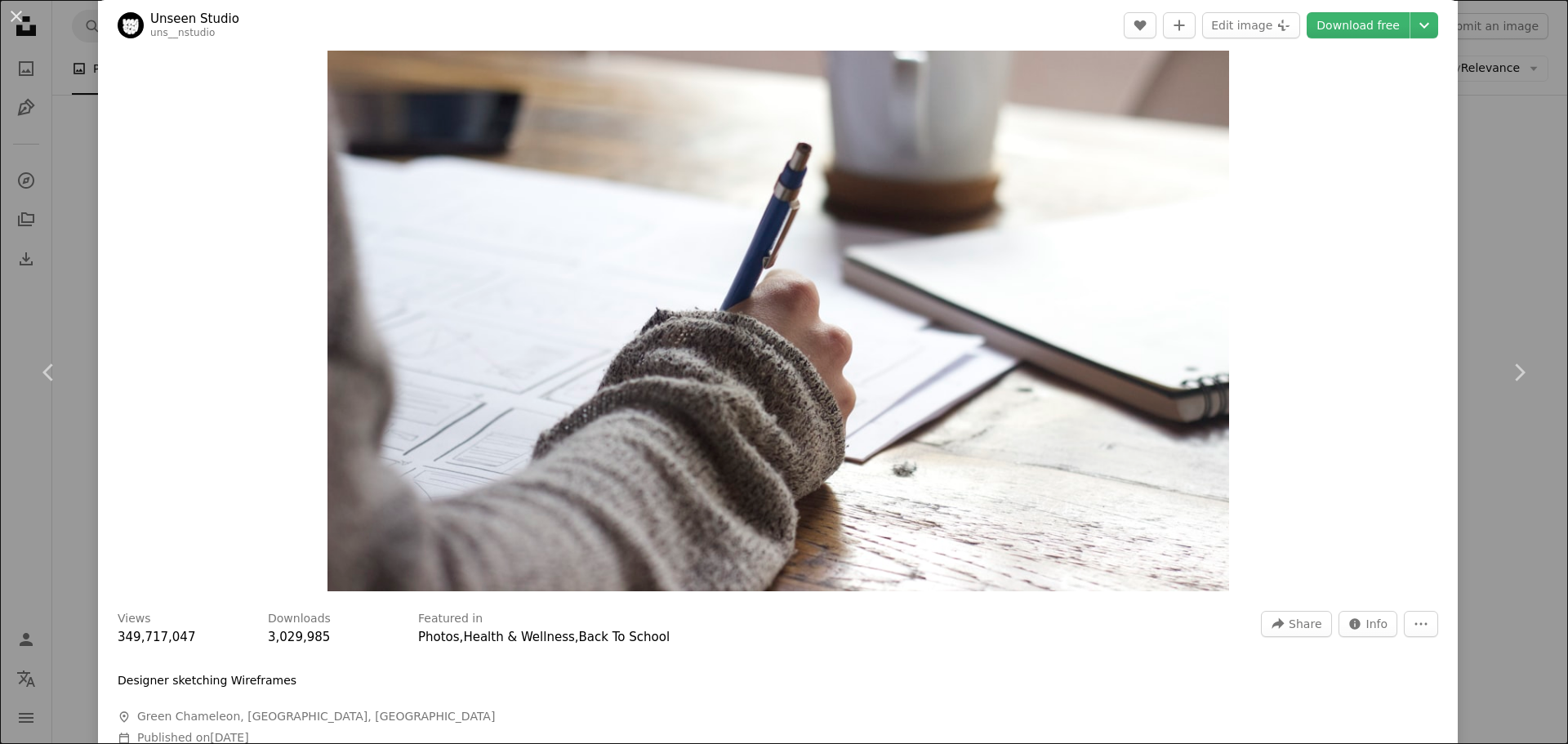
scroll to position [0, 0]
